Goal: Information Seeking & Learning: Learn about a topic

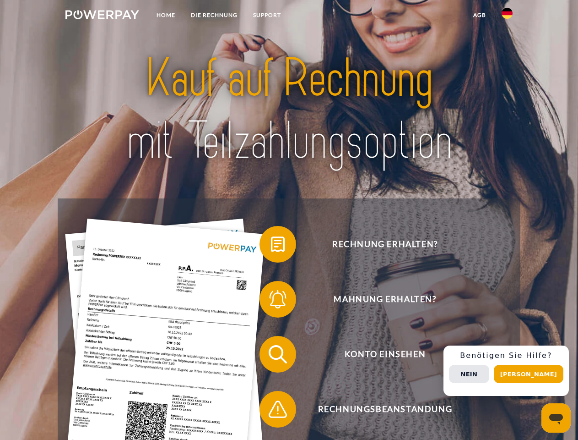
click at [102, 16] on img at bounding box center [102, 14] width 74 height 9
click at [507, 16] on img at bounding box center [507, 13] width 11 height 11
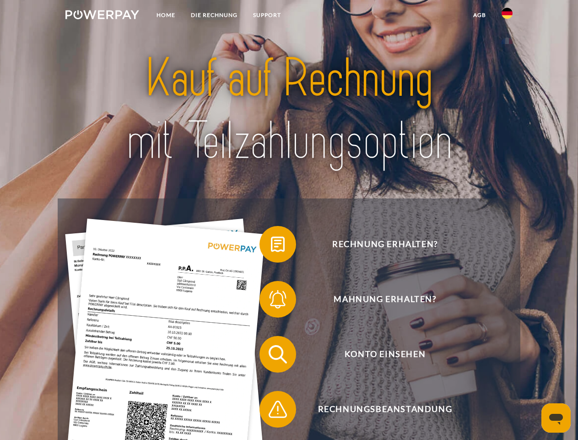
click at [479, 15] on link "agb" at bounding box center [480, 15] width 28 height 16
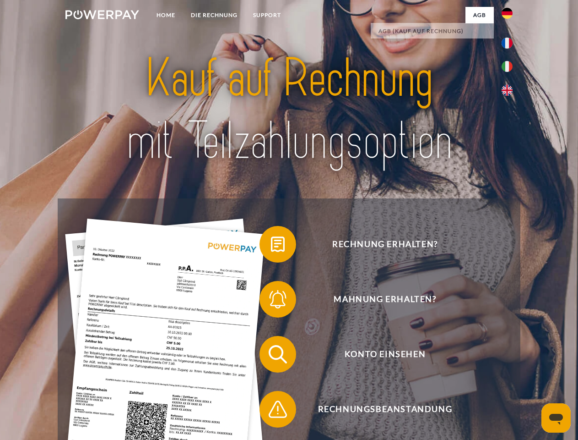
click at [271, 246] on span at bounding box center [264, 244] width 46 height 46
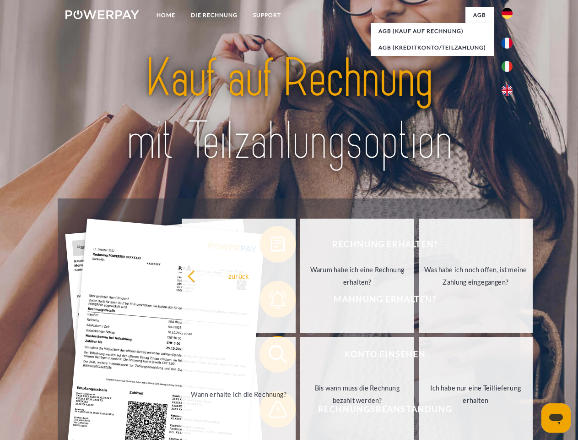
click at [300, 301] on link "Warum habe ich eine Rechnung erhalten?" at bounding box center [357, 275] width 114 height 114
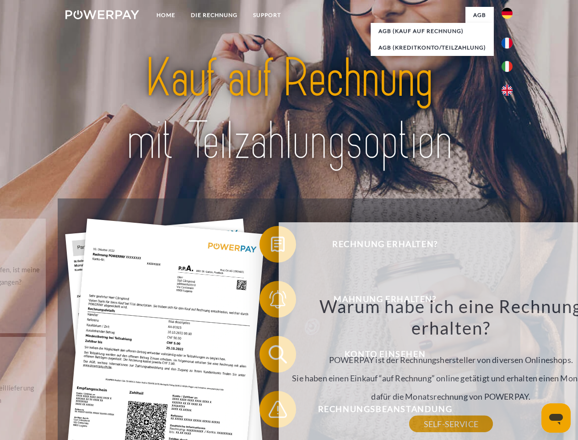
click at [279, 356] on div "zurück Warum habe ich eine Rechnung erhalten? POWERPAY ist der Rechnungsherstel…" at bounding box center [451, 348] width 345 height 252
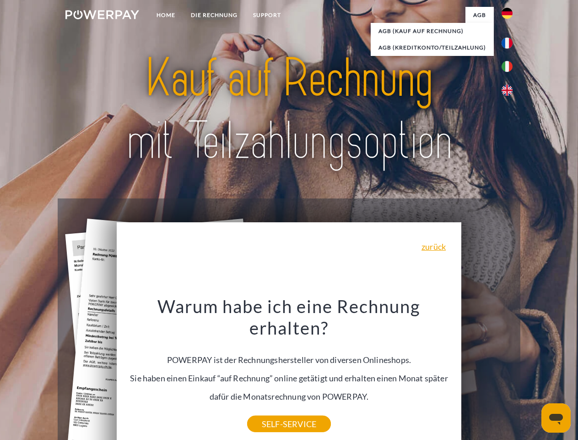
click at [271, 411] on div "Warum habe ich eine Rechnung erhalten? POWERPAY ist der Rechnungshersteller von…" at bounding box center [289, 359] width 334 height 129
click at [510, 370] on div "Rechnung erhalten? Mahnung erhalten? Konto einsehen" at bounding box center [289, 381] width 462 height 366
click at [487, 372] on span "Konto einsehen" at bounding box center [385, 354] width 224 height 37
click at [532, 374] on header "Home DIE RECHNUNG SUPPORT" at bounding box center [289, 316] width 578 height 632
